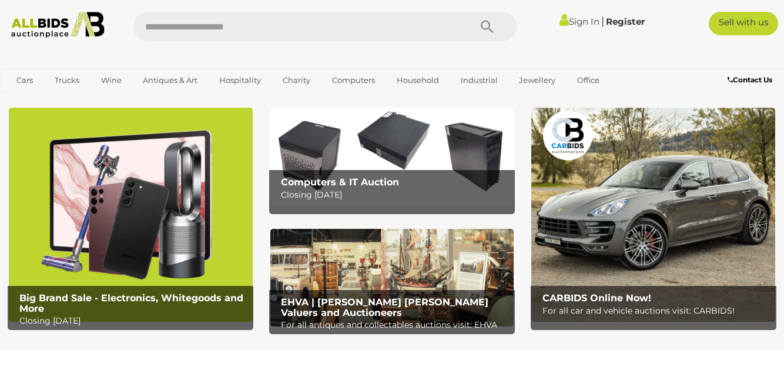
click at [63, 210] on img at bounding box center [131, 214] width 244 height 213
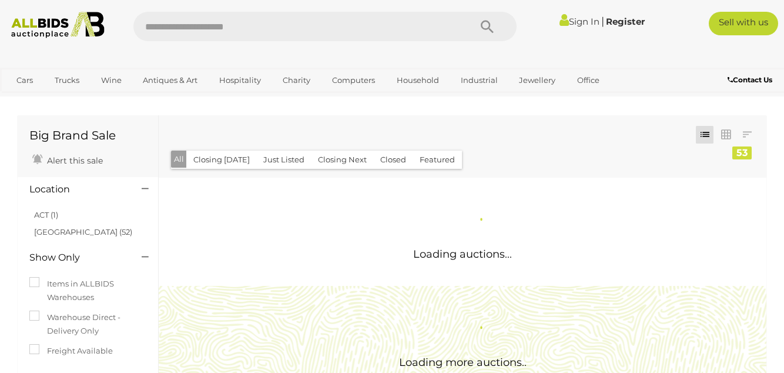
click at [148, 192] on icon at bounding box center [145, 189] width 7 height 12
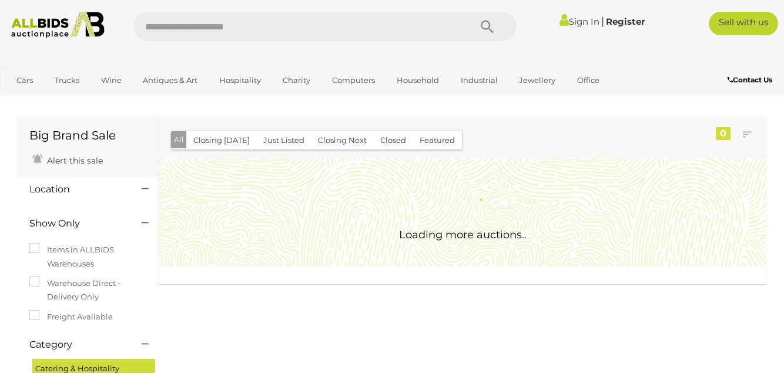
click at [146, 187] on icon at bounding box center [145, 189] width 7 height 12
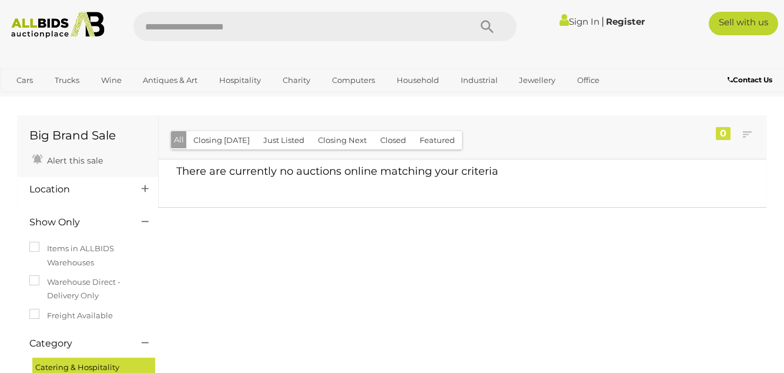
click at [148, 186] on icon at bounding box center [145, 189] width 7 height 12
click at [146, 192] on icon at bounding box center [145, 189] width 7 height 12
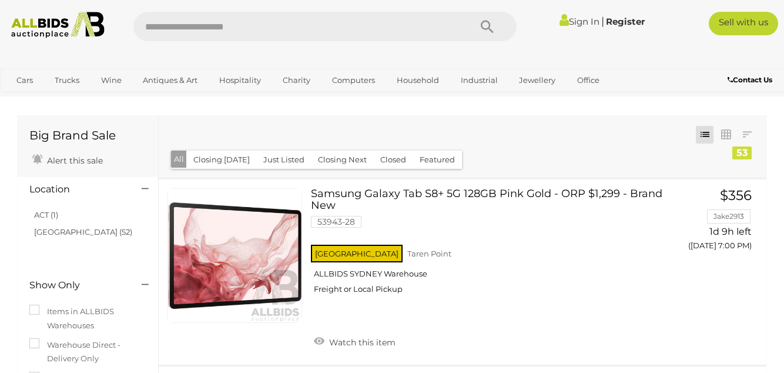
click at [148, 185] on icon at bounding box center [145, 189] width 7 height 12
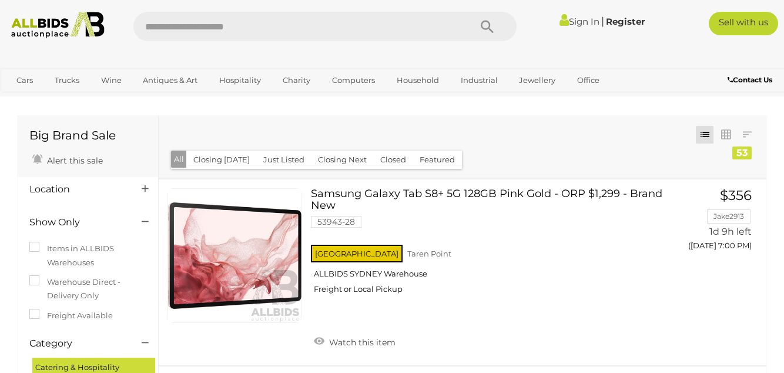
click at [148, 190] on icon at bounding box center [145, 189] width 7 height 12
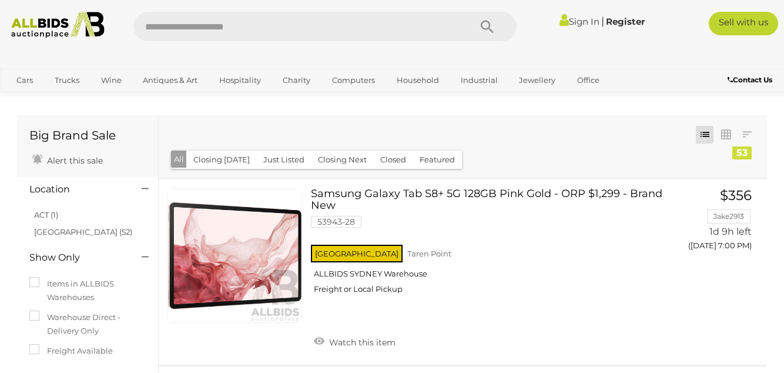
click at [41, 217] on link "ACT (1)" at bounding box center [46, 214] width 24 height 9
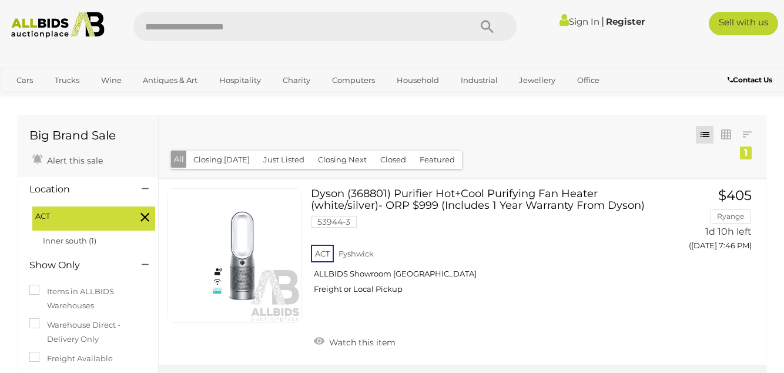
click at [145, 222] on icon at bounding box center [144, 216] width 9 height 15
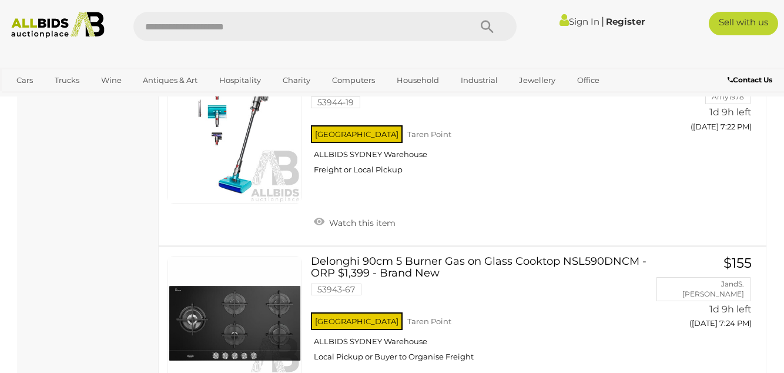
scroll to position [2285, 0]
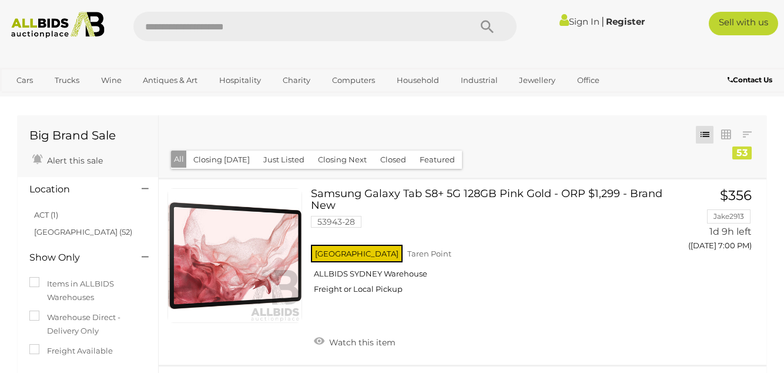
click at [66, 22] on img at bounding box center [58, 25] width 105 height 26
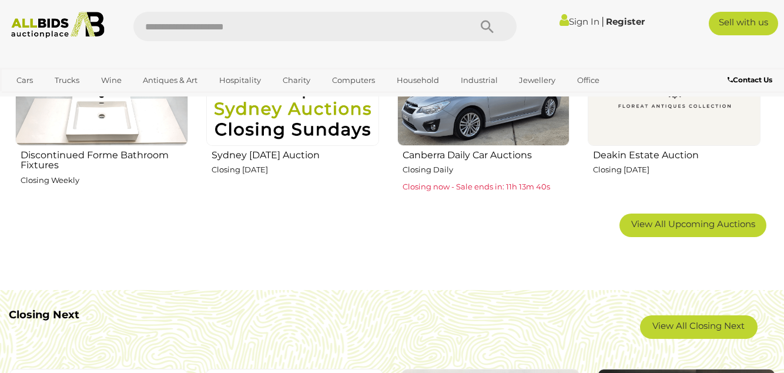
scroll to position [768, 0]
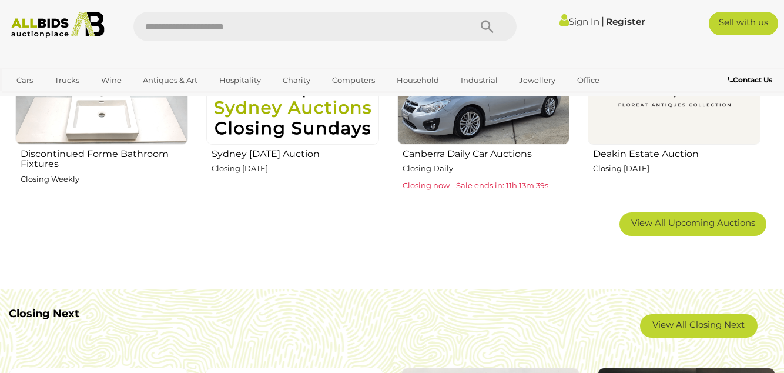
click at [696, 225] on span "View All Upcoming Auctions" at bounding box center [693, 222] width 124 height 11
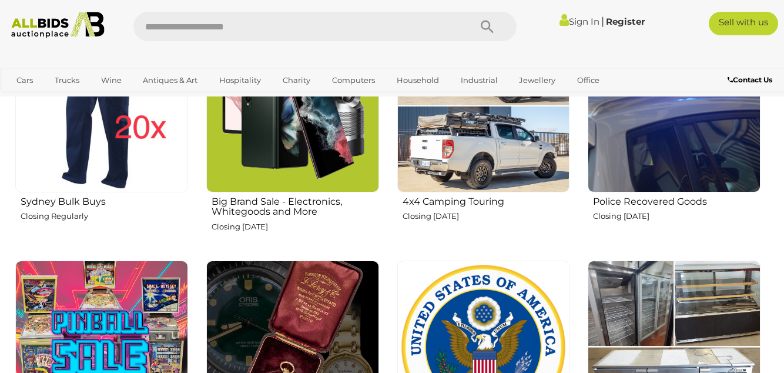
click at [649, 157] on img at bounding box center [674, 105] width 173 height 173
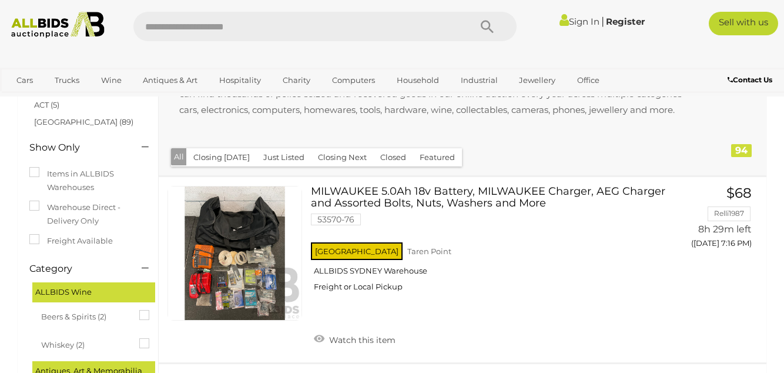
scroll to position [122, 0]
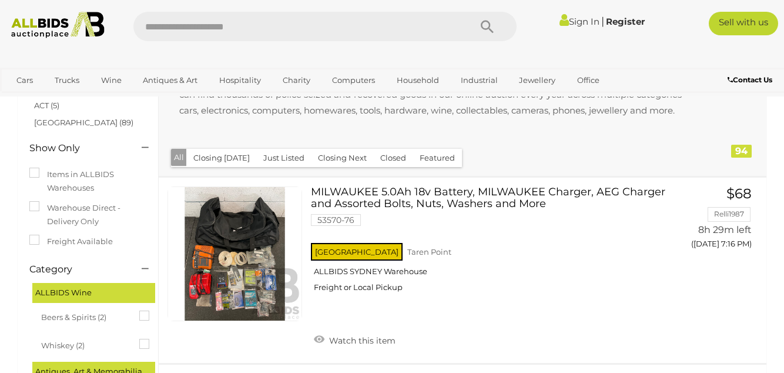
click at [55, 105] on link "ACT (5)" at bounding box center [46, 104] width 25 height 9
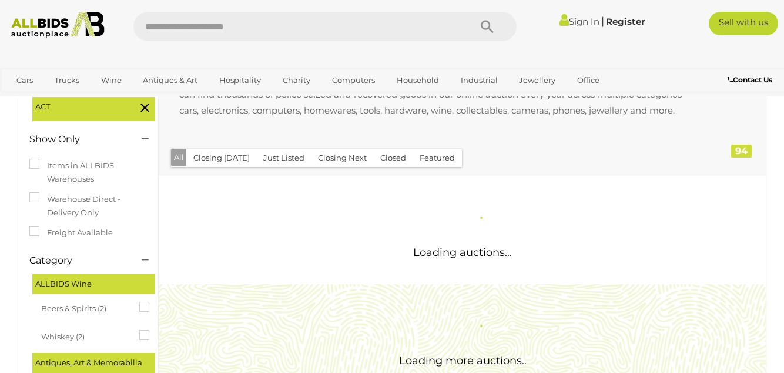
scroll to position [0, 0]
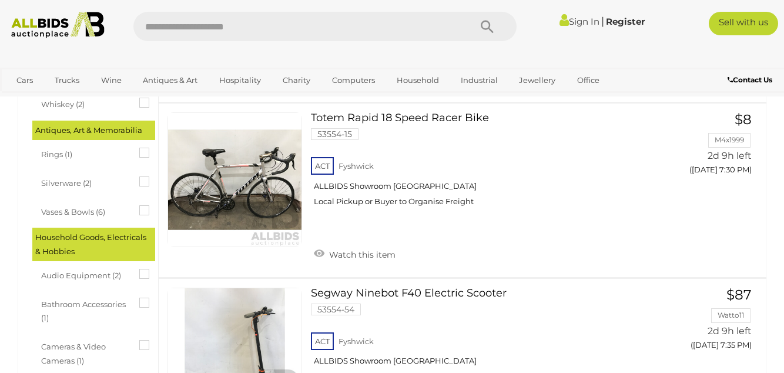
scroll to position [373, 0]
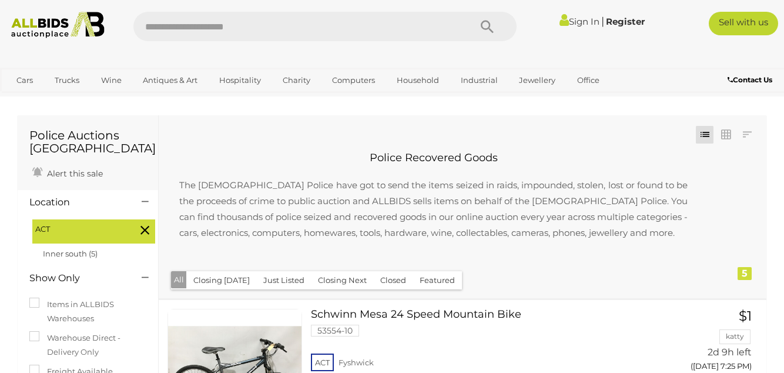
click at [141, 226] on icon at bounding box center [144, 229] width 9 height 15
